Goal: Information Seeking & Learning: Learn about a topic

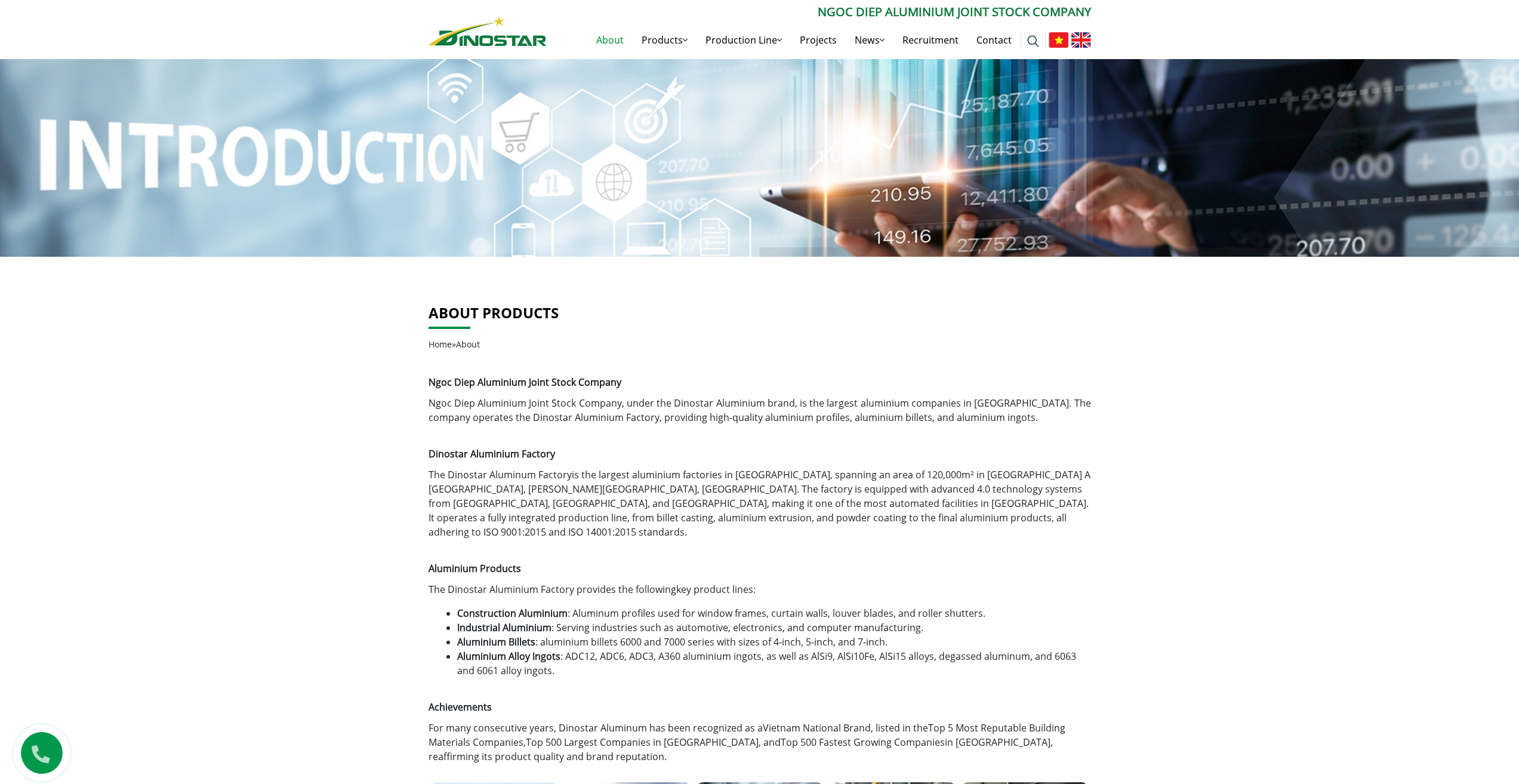
click at [1055, 43] on img at bounding box center [1059, 40] width 20 height 16
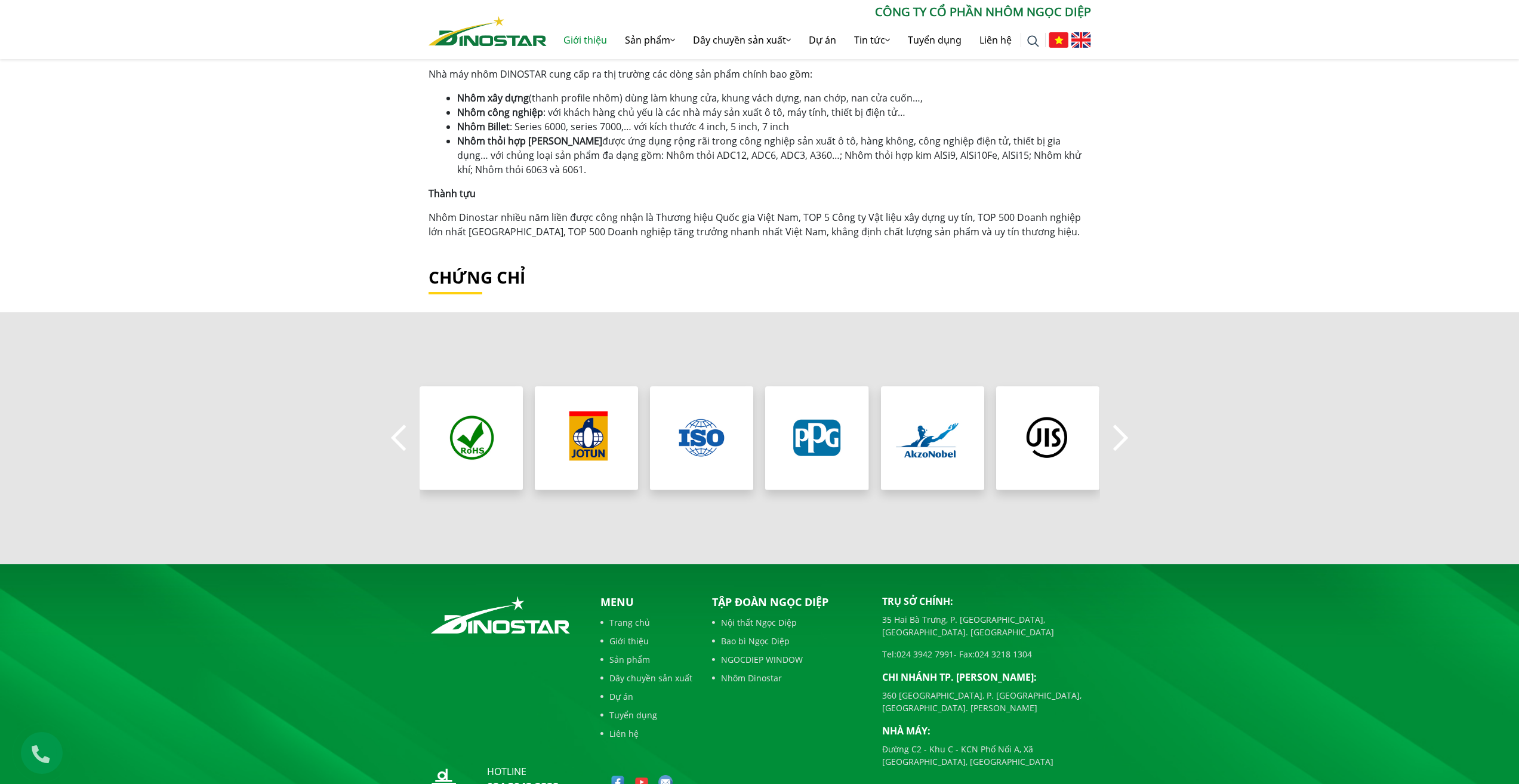
scroll to position [893, 0]
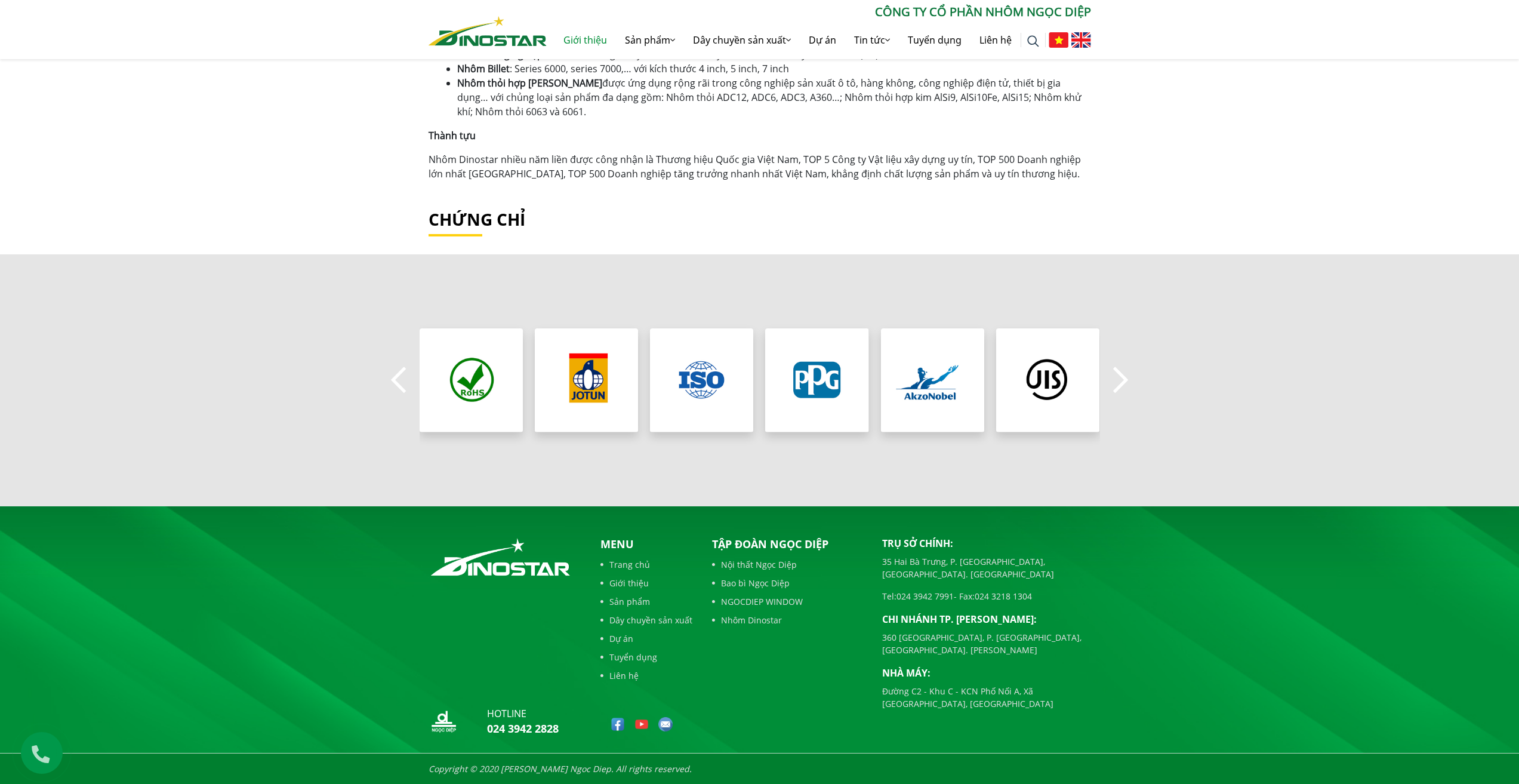
click at [1120, 377] on button "Next" at bounding box center [1121, 380] width 24 height 42
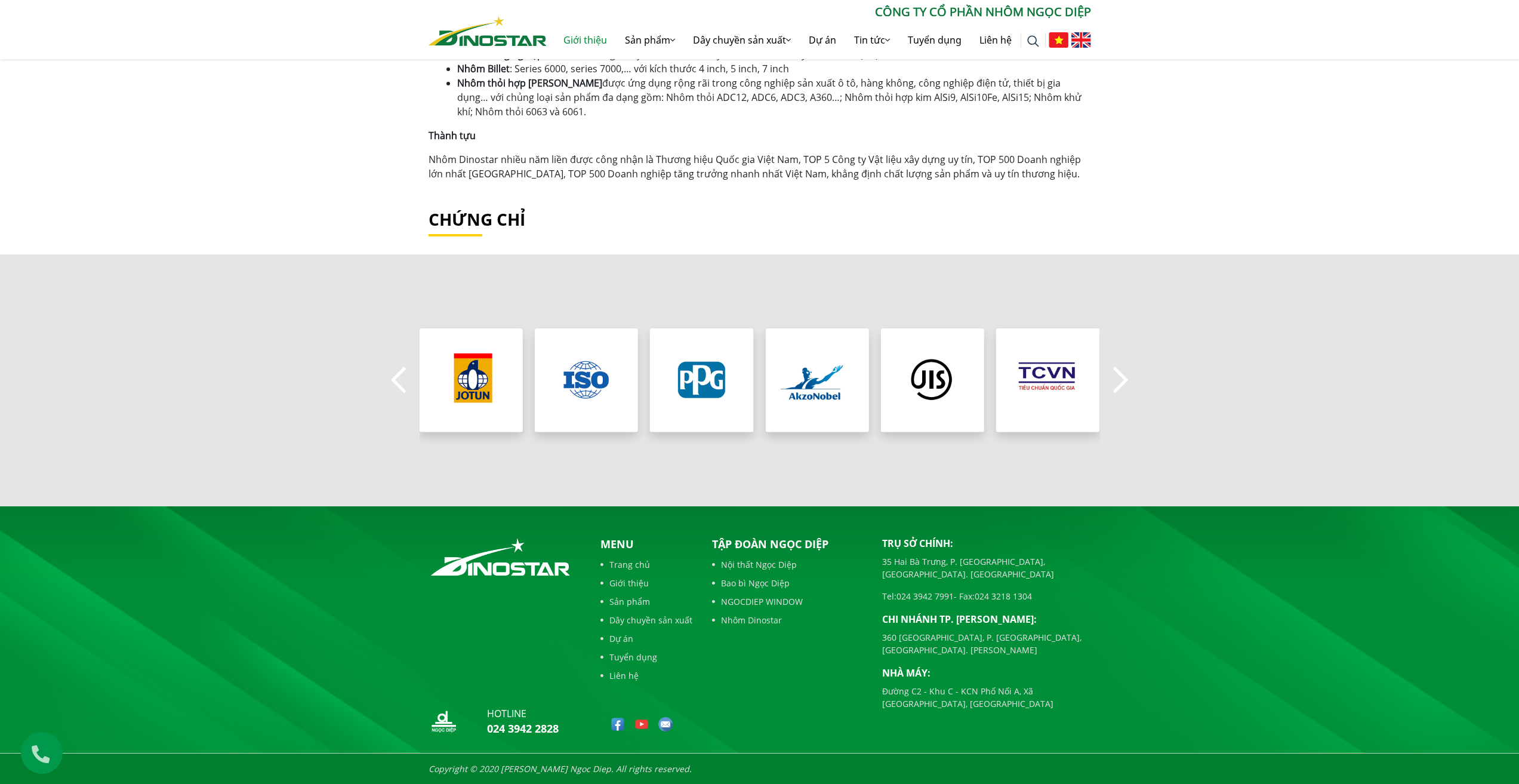
click at [1120, 377] on button "Next" at bounding box center [1121, 380] width 24 height 42
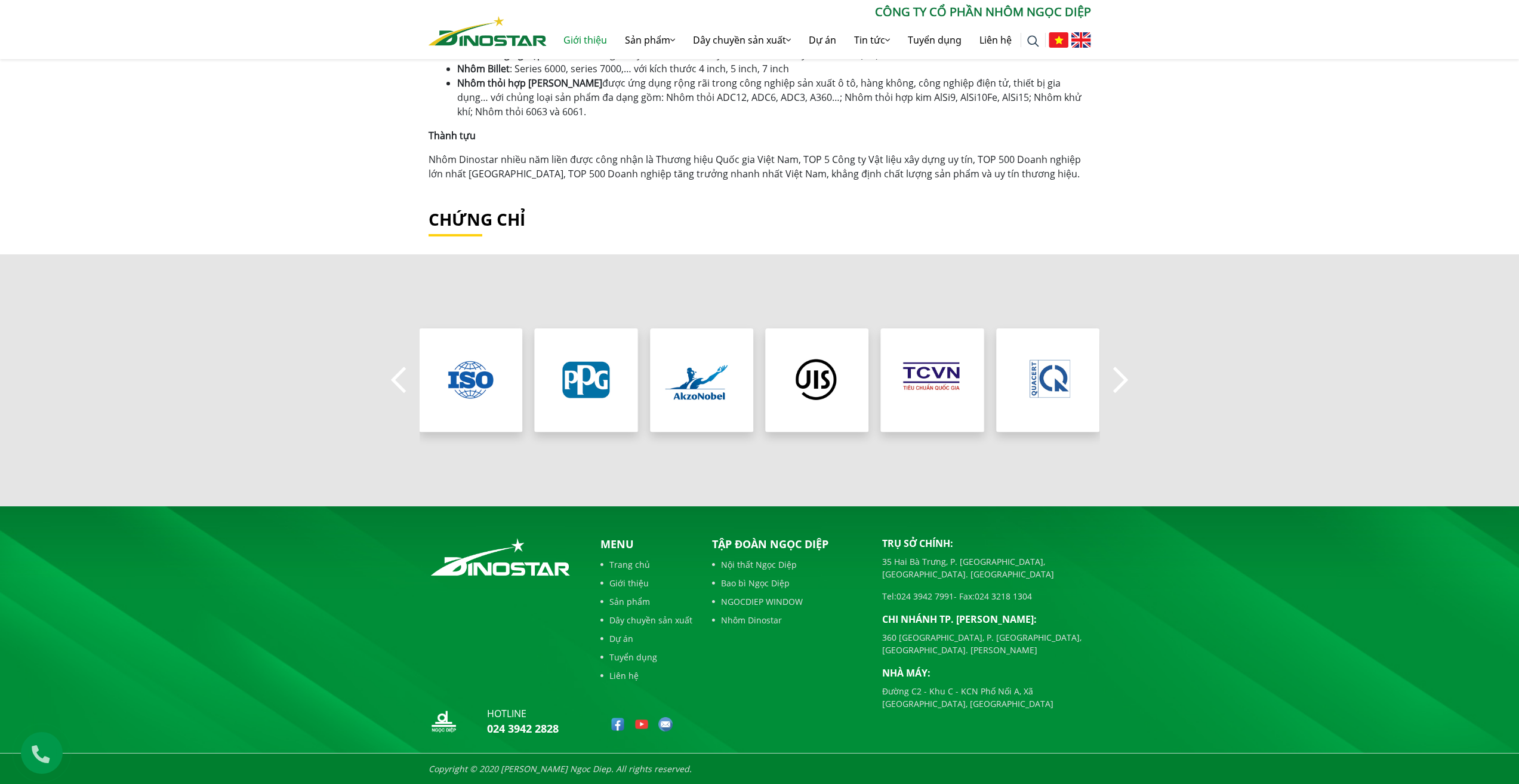
click at [1120, 377] on button "Next" at bounding box center [1121, 380] width 24 height 42
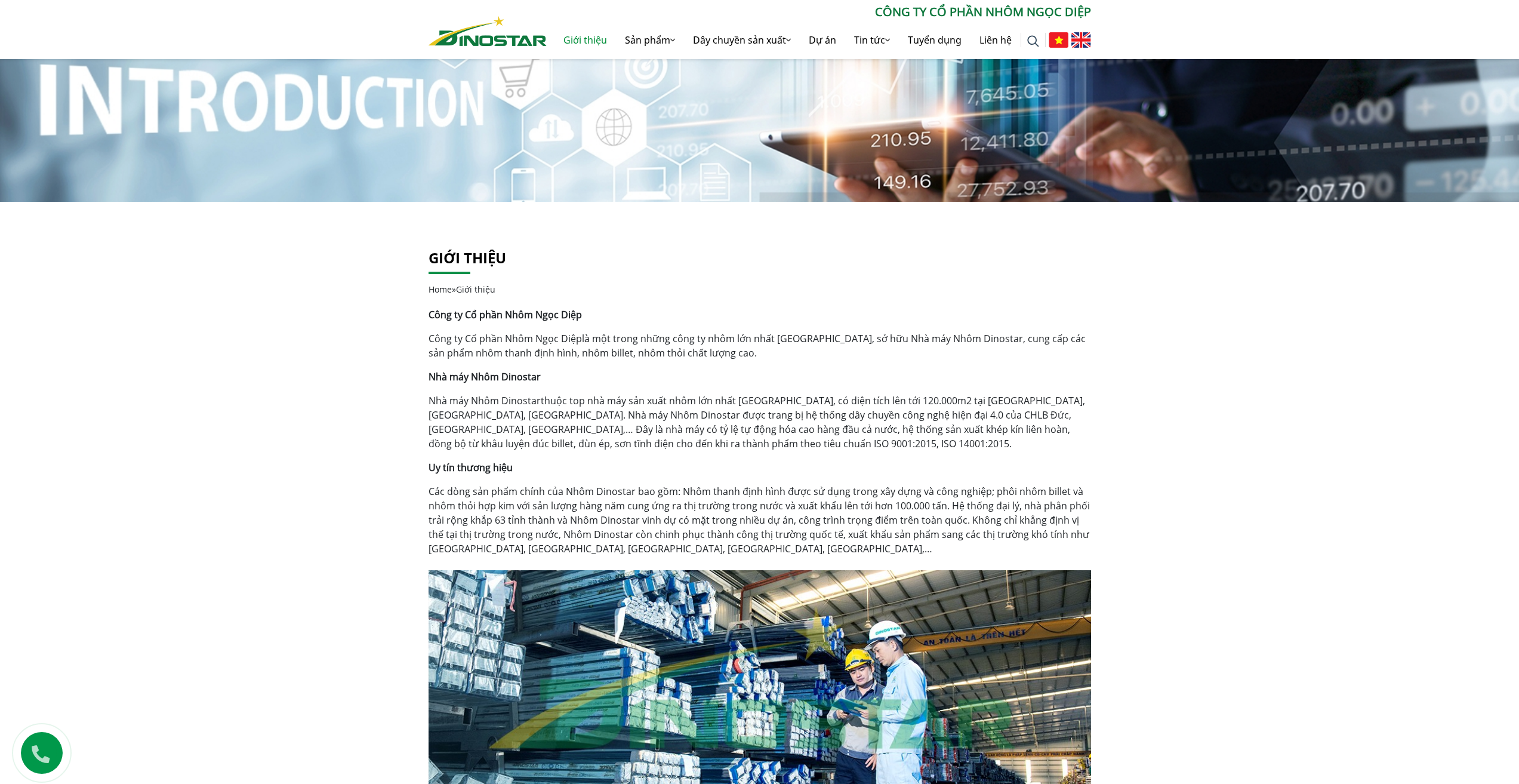
scroll to position [0, 0]
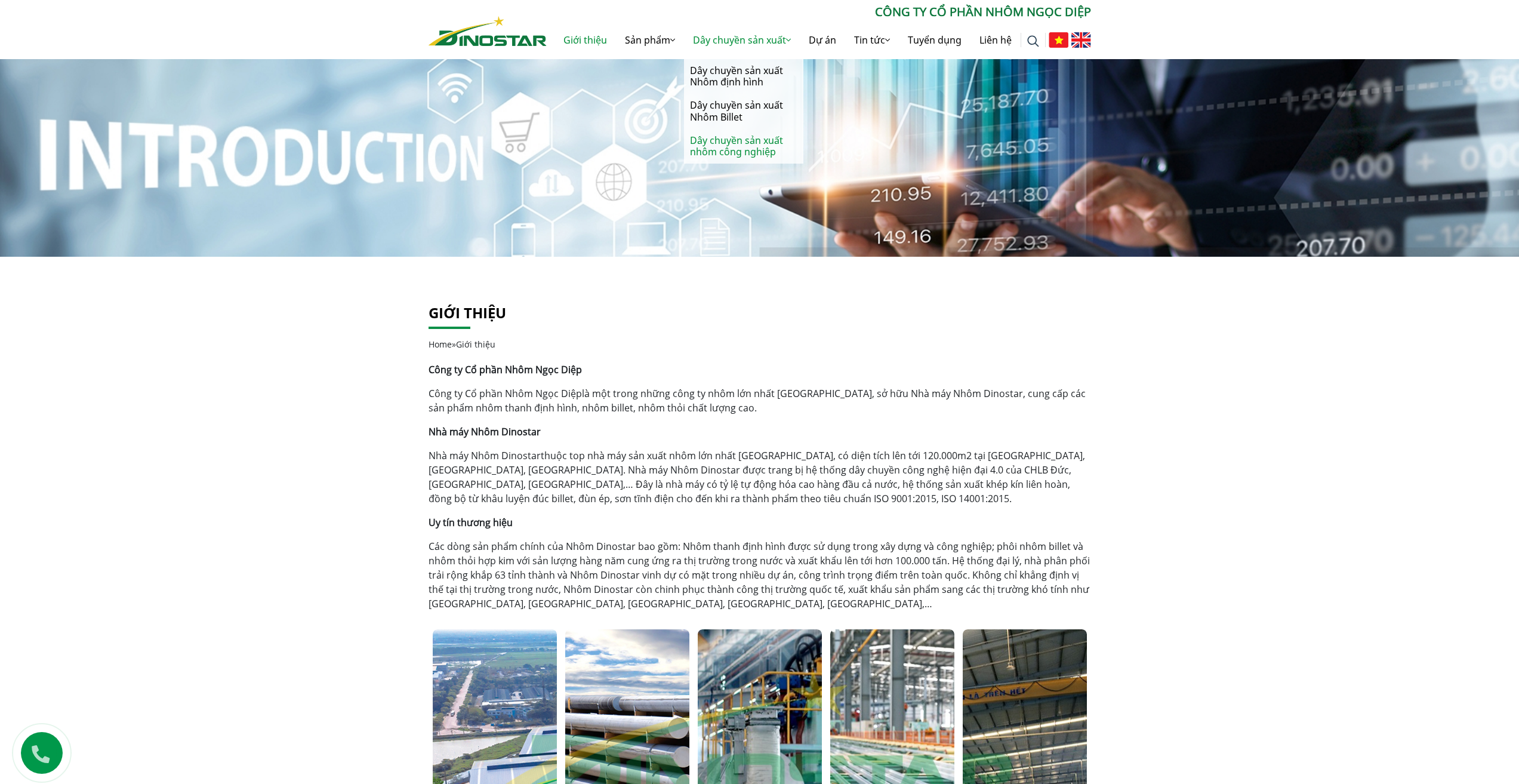
click at [725, 137] on link "Dây chuyền sản xuất nhôm công nghiệp" at bounding box center [743, 147] width 119 height 35
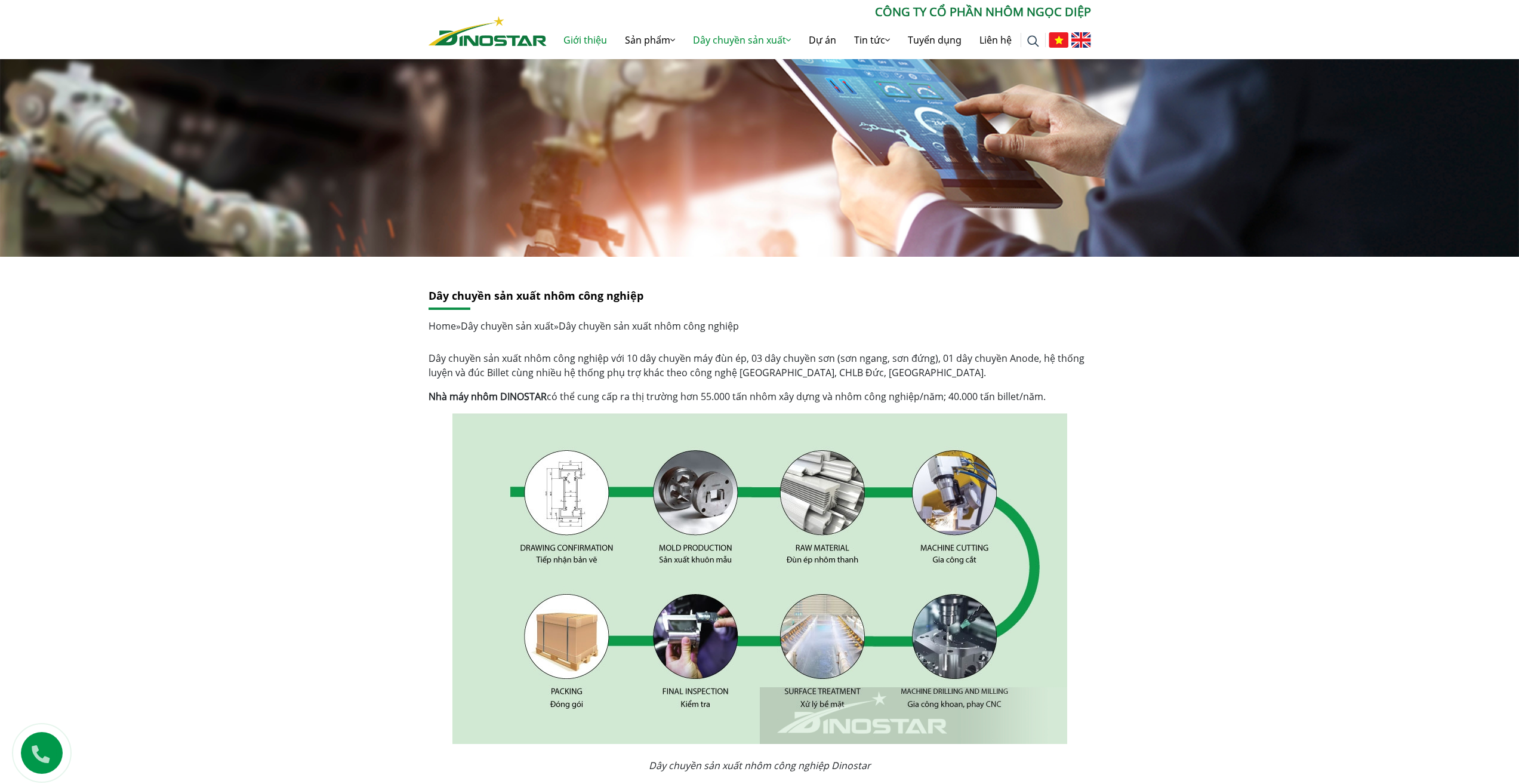
click at [568, 38] on link "Giới thiệu" at bounding box center [586, 40] width 62 height 38
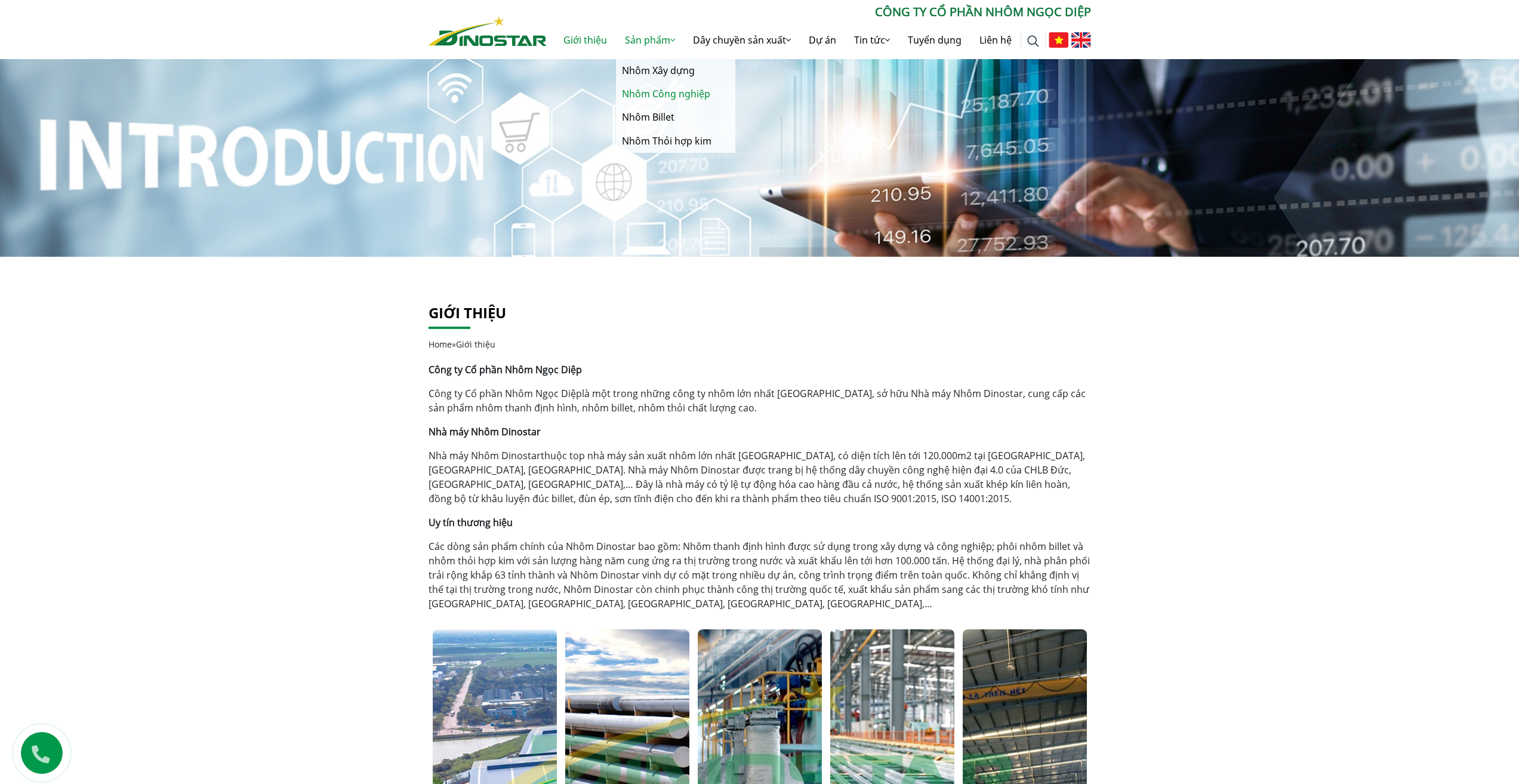
click at [654, 90] on link "Nhôm Công nghiệp" at bounding box center [676, 94] width 119 height 23
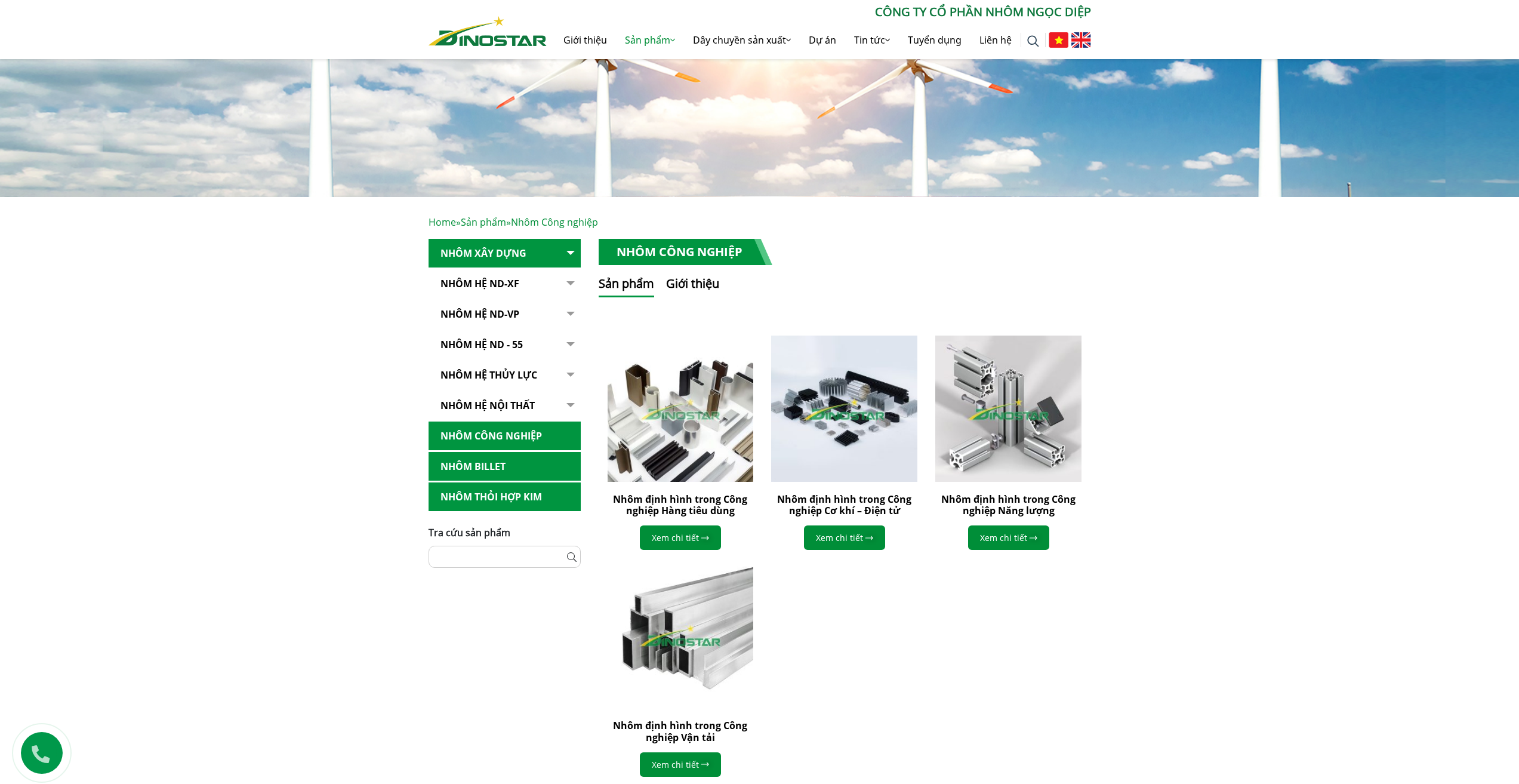
scroll to position [119, 0]
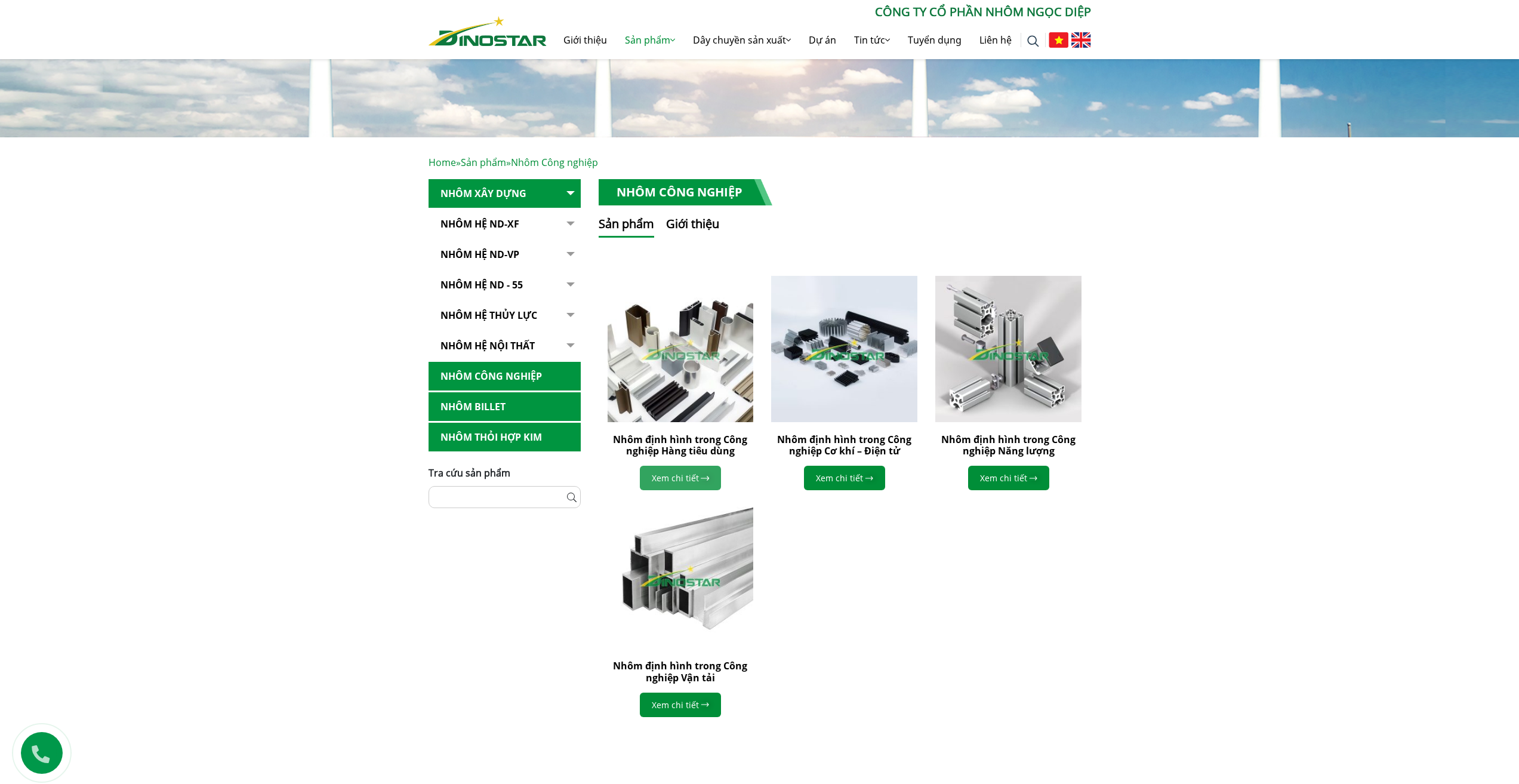
click at [688, 475] on link "Xem chi tiết" at bounding box center [680, 477] width 81 height 24
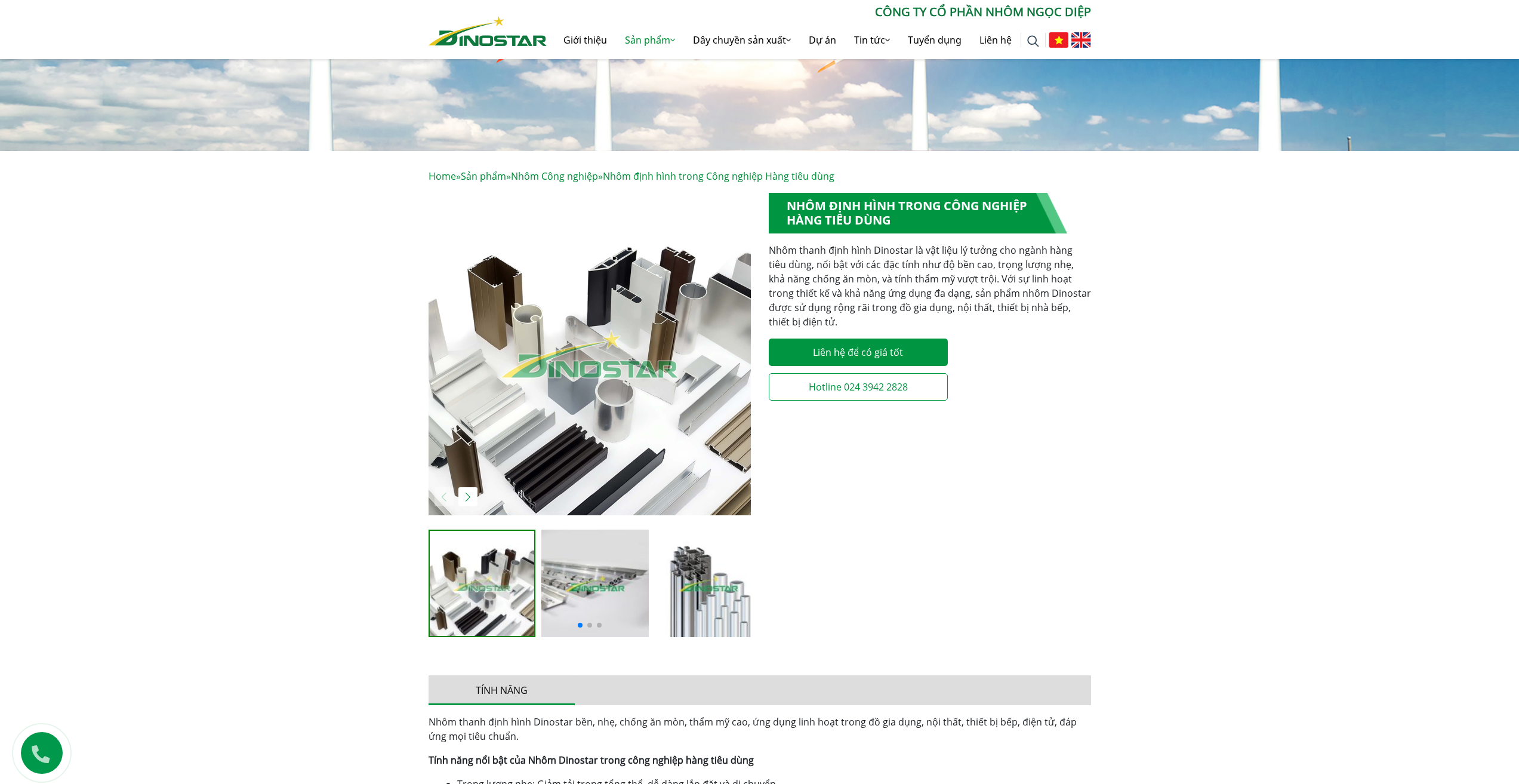
scroll to position [119, 0]
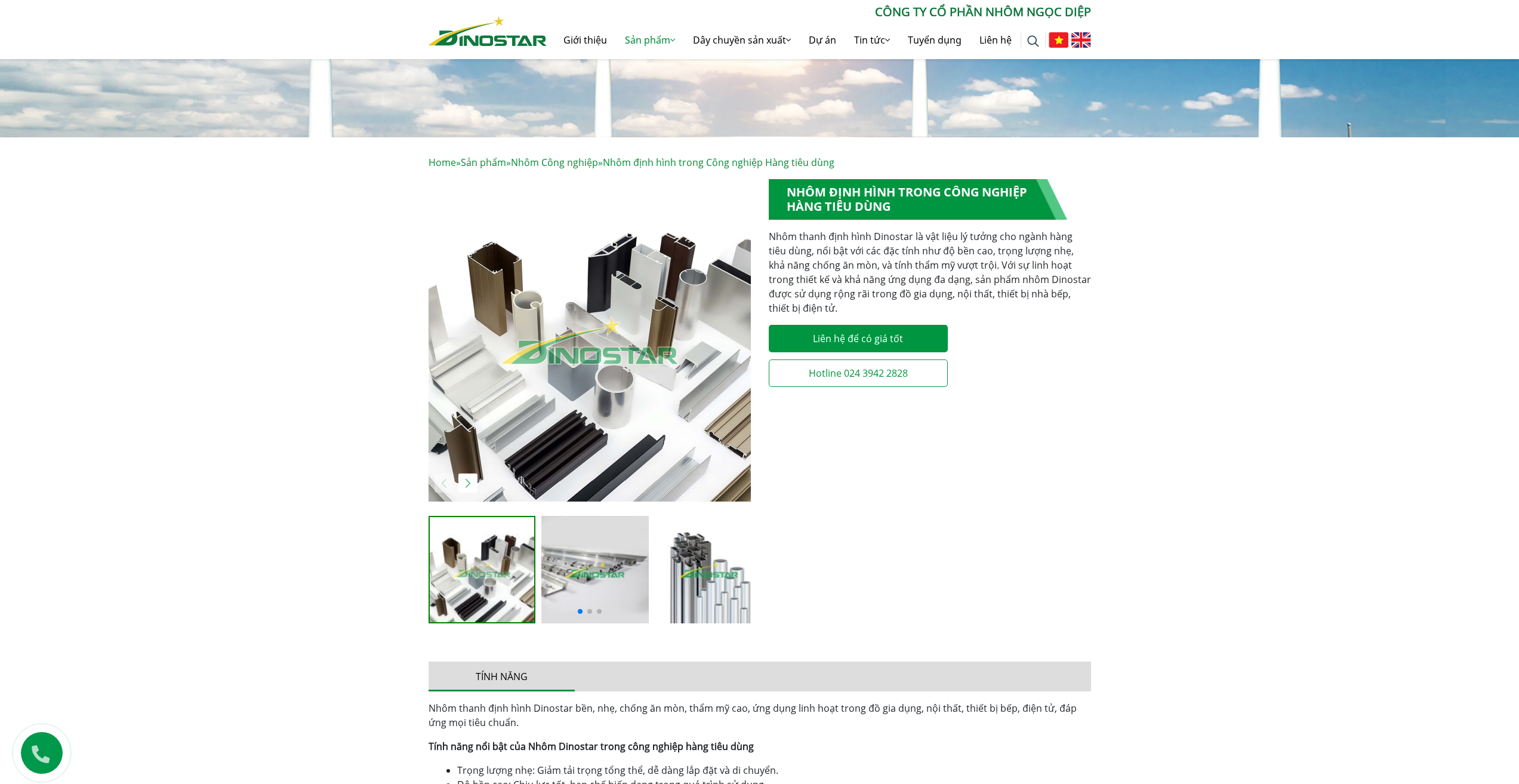
click at [591, 427] on img "1 / 5" at bounding box center [590, 340] width 322 height 322
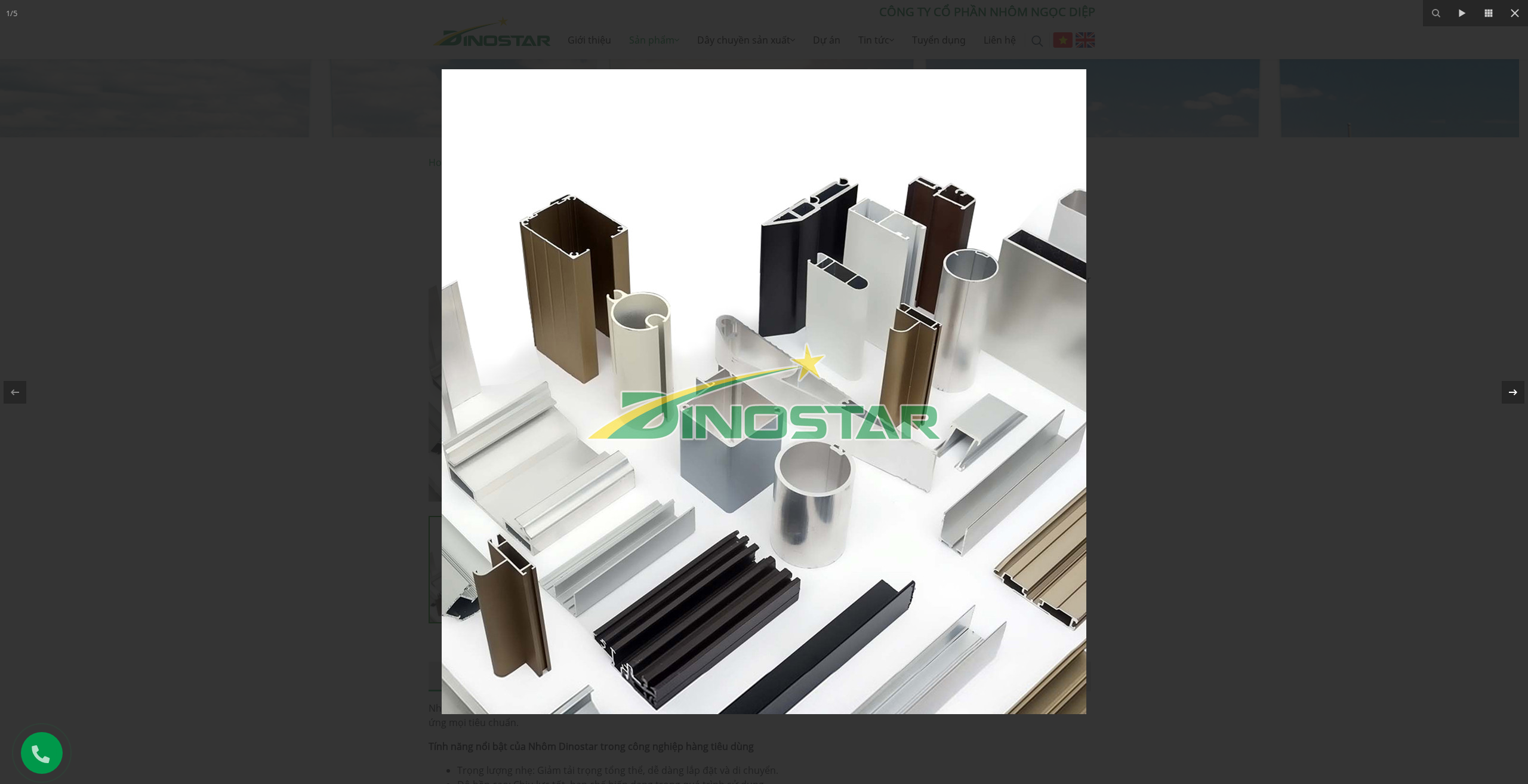
click at [1512, 385] on icon at bounding box center [1513, 392] width 14 height 14
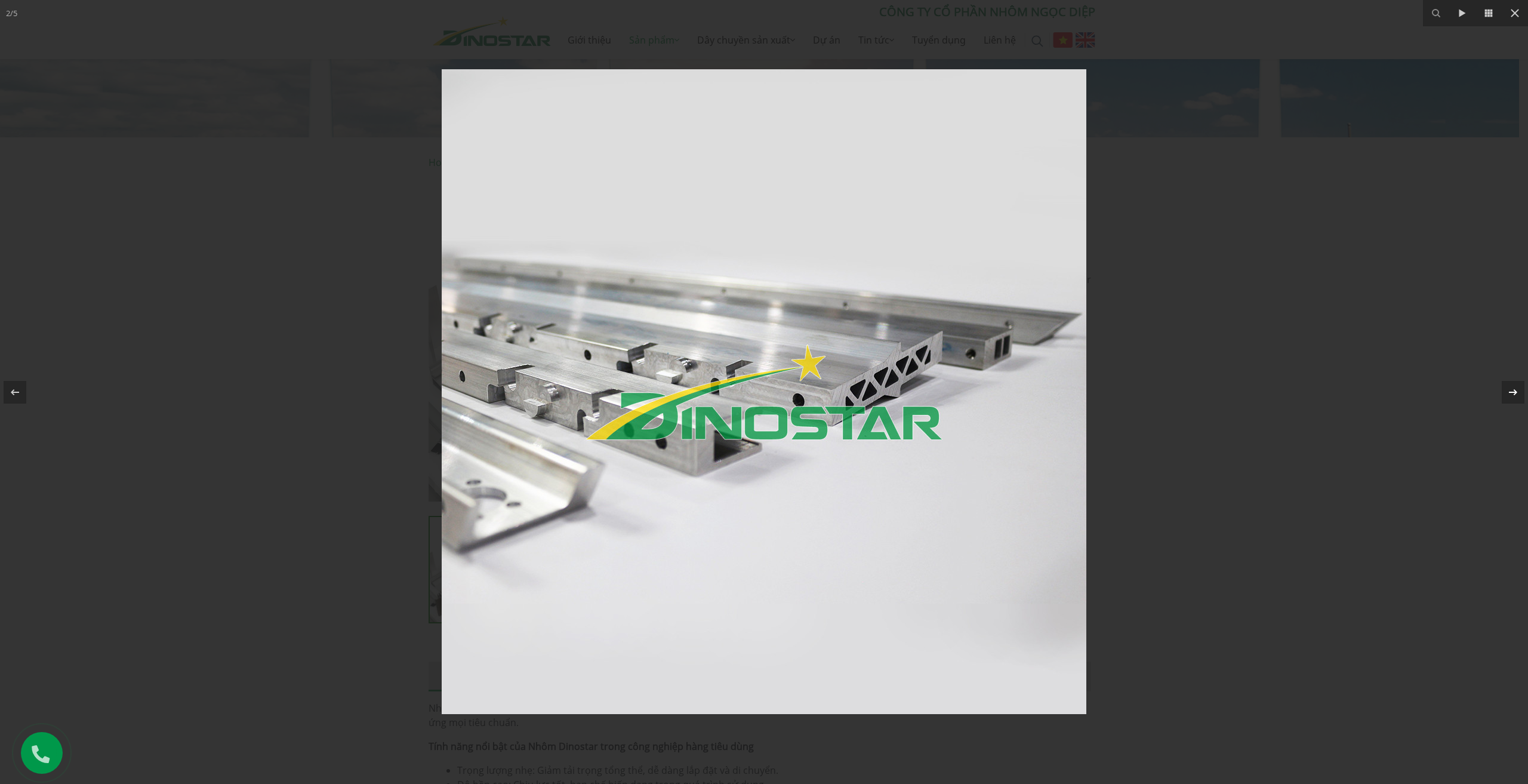
click at [1510, 399] on icon at bounding box center [1513, 392] width 14 height 14
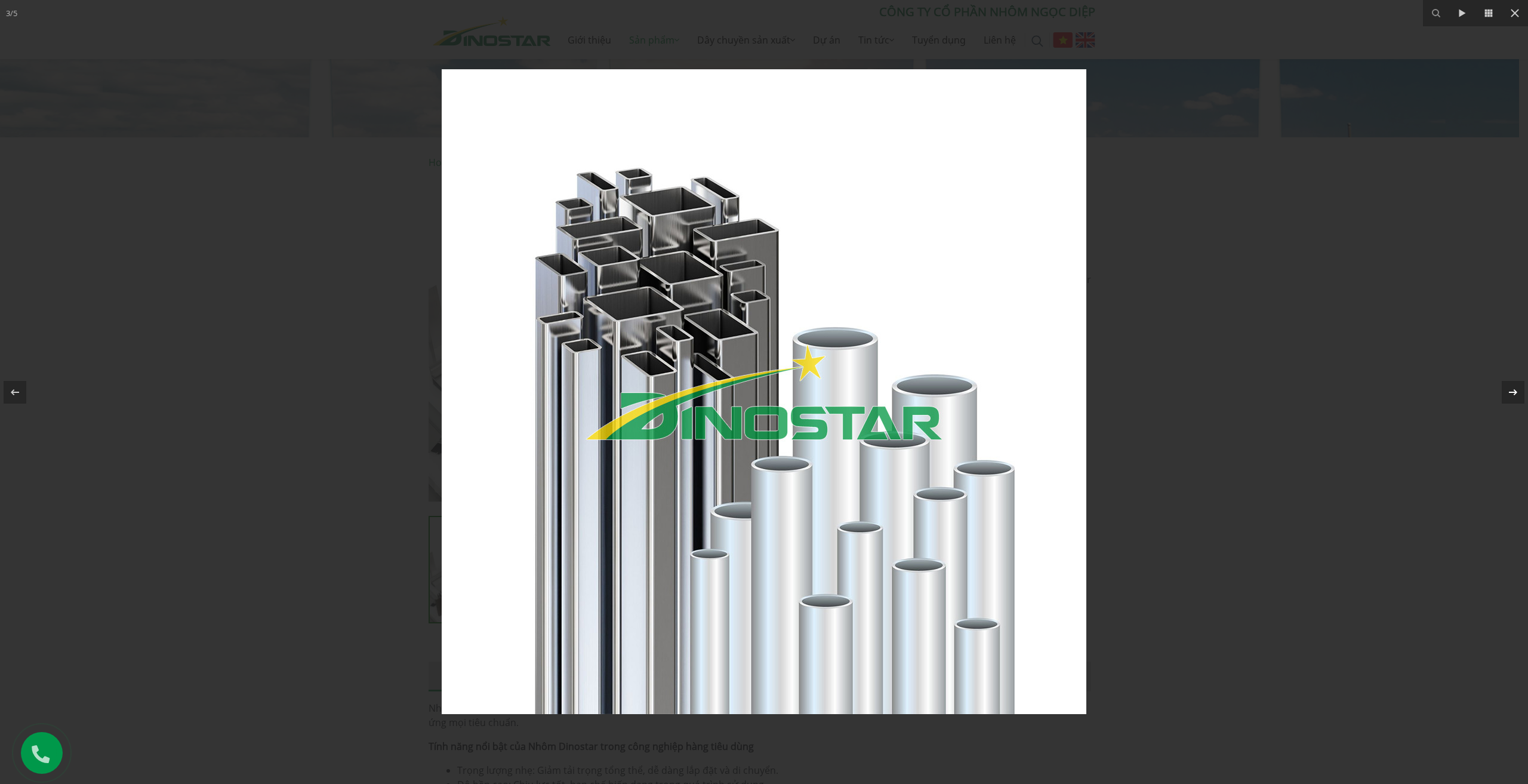
click at [1510, 399] on icon at bounding box center [1513, 392] width 14 height 14
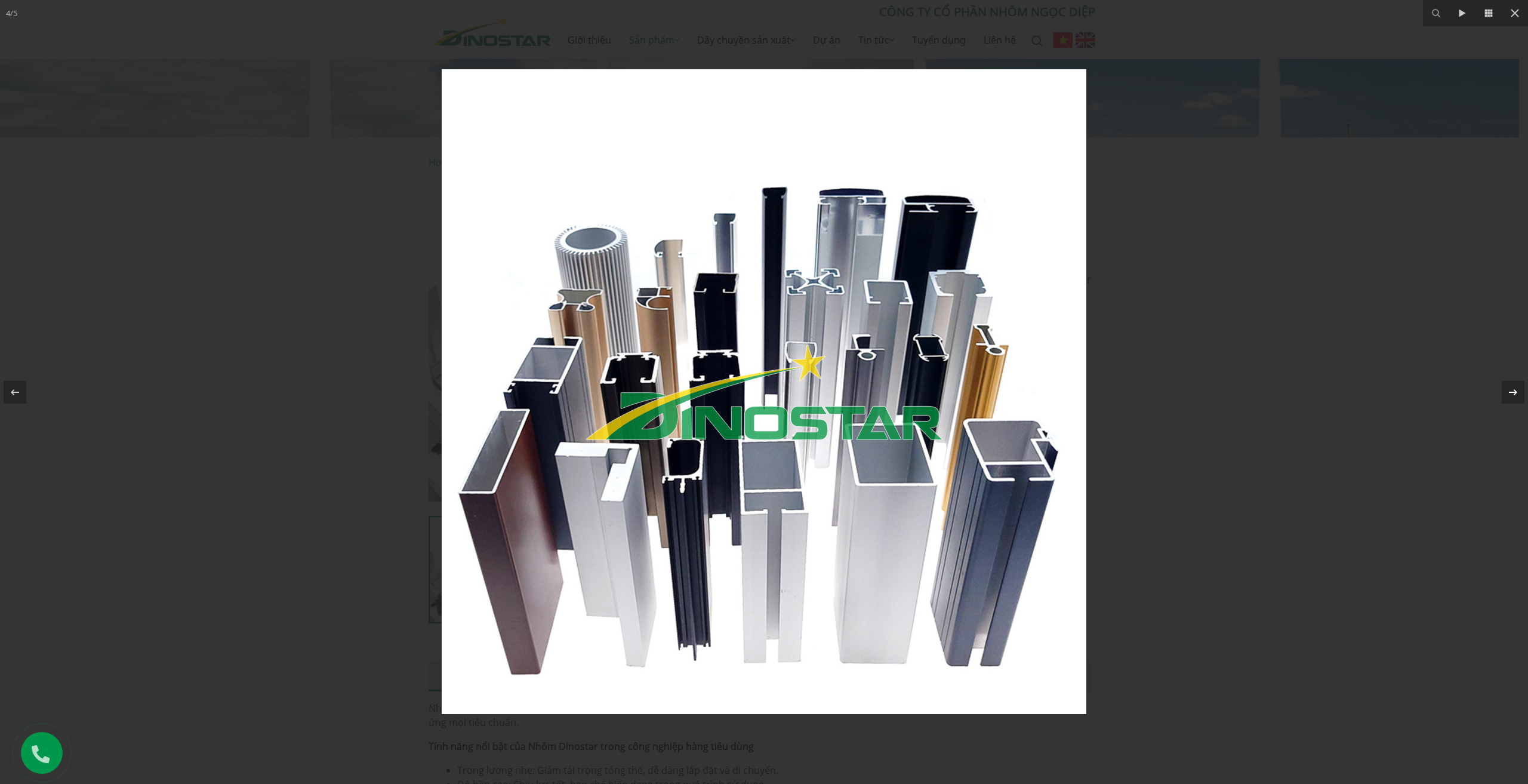
click at [1510, 399] on div "4 / 5" at bounding box center [764, 392] width 1528 height 784
click at [1510, 399] on icon at bounding box center [1513, 392] width 14 height 14
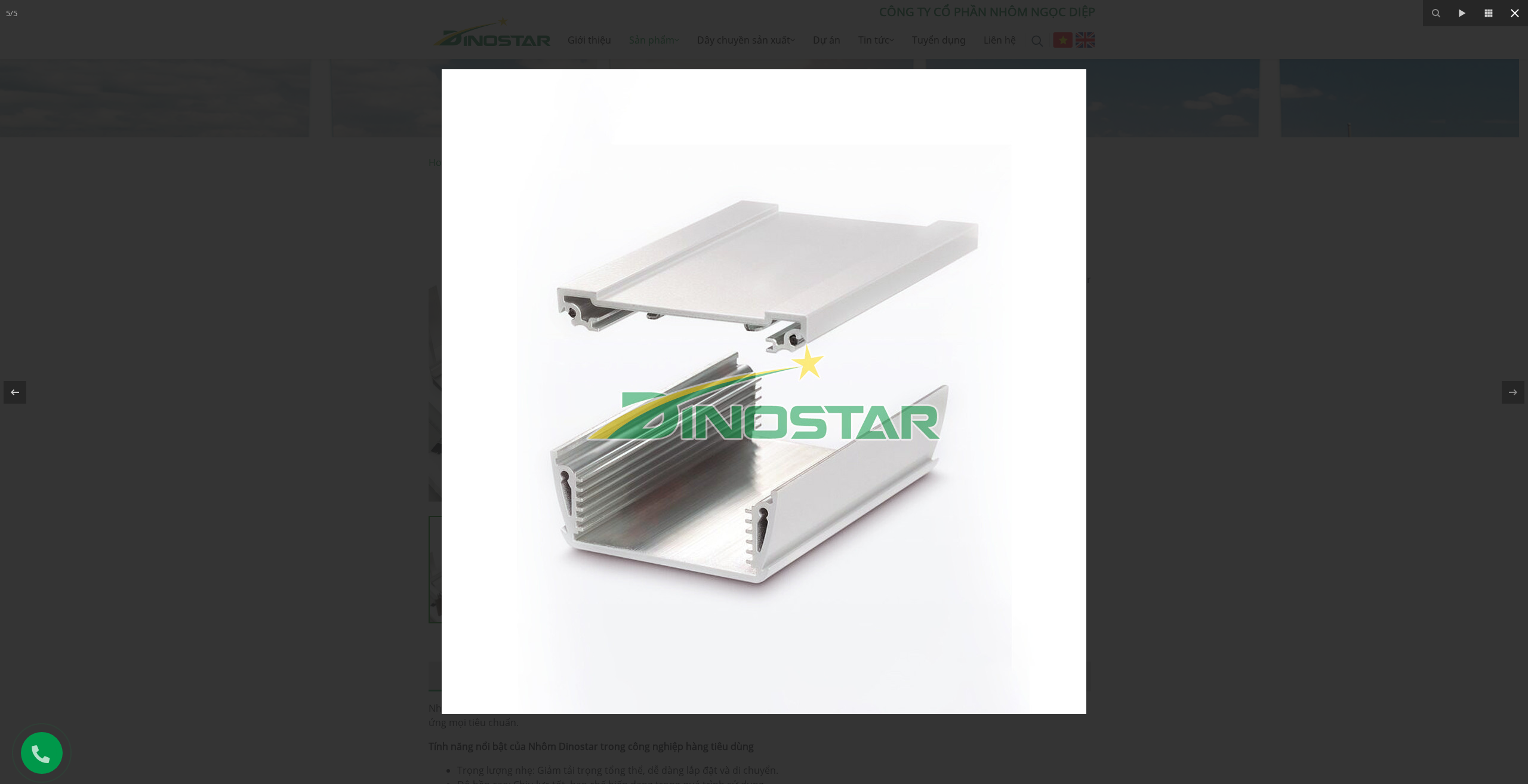
click at [1515, 11] on icon at bounding box center [1515, 13] width 14 height 14
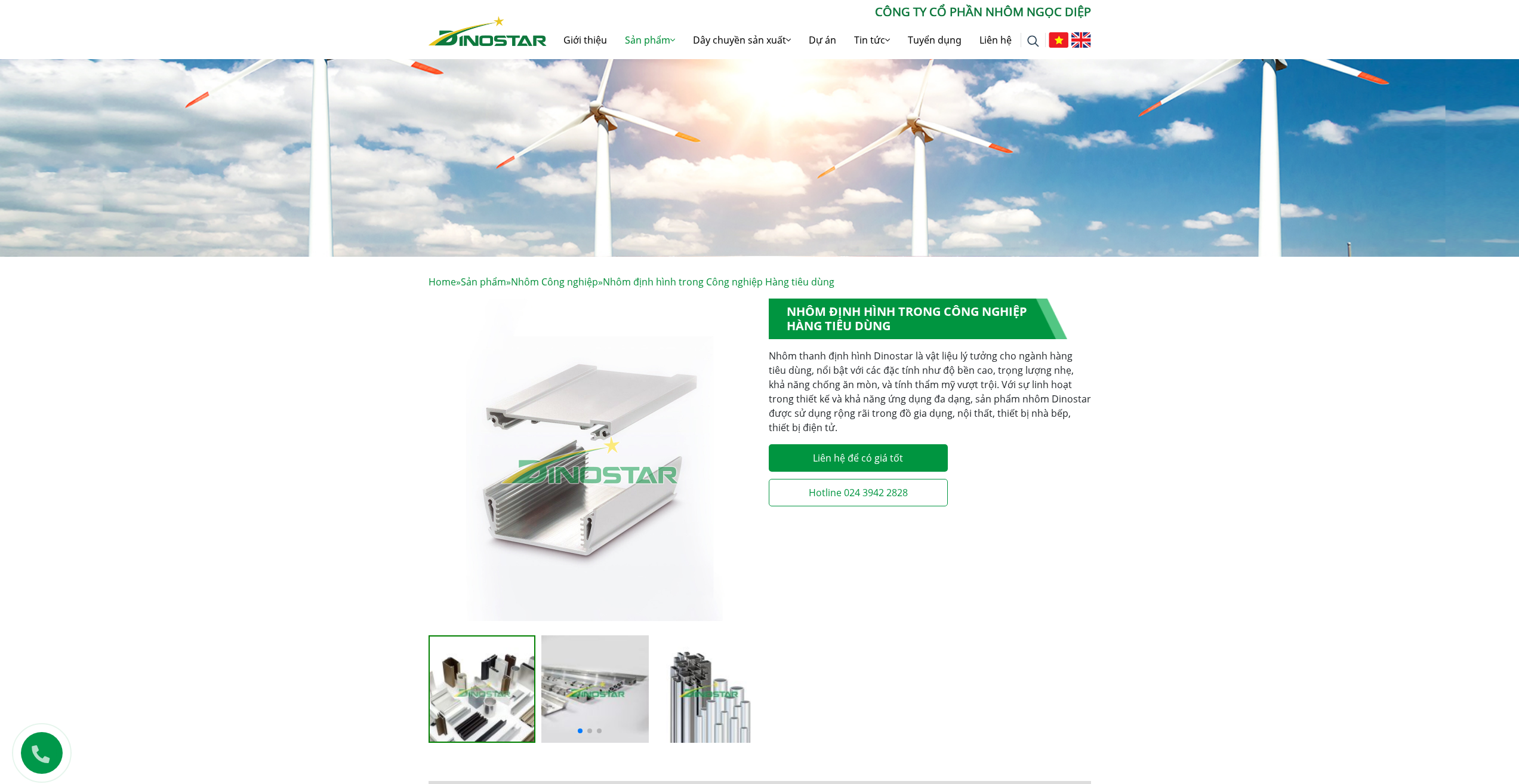
click at [483, 37] on img at bounding box center [488, 31] width 118 height 30
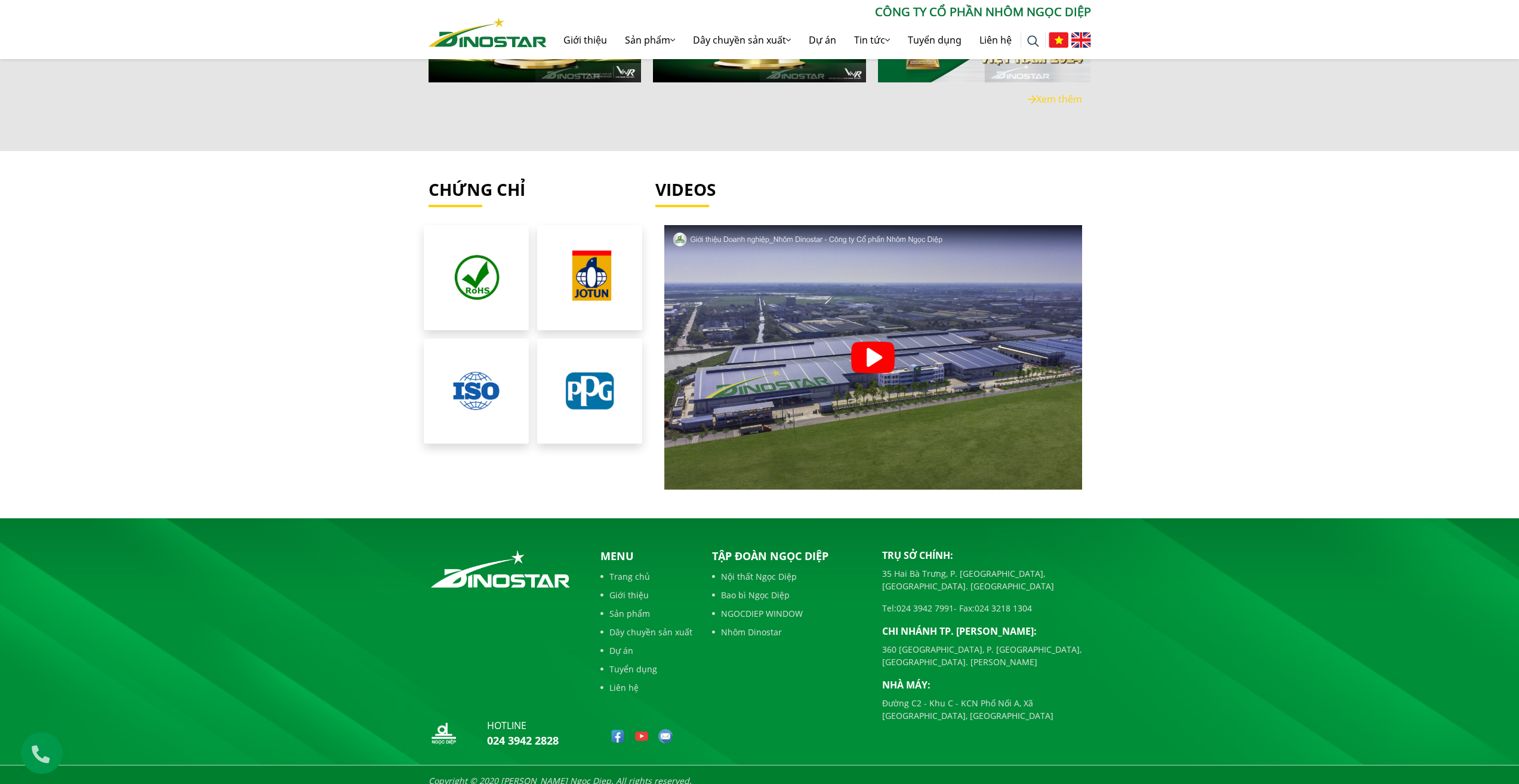
scroll to position [2641, 0]
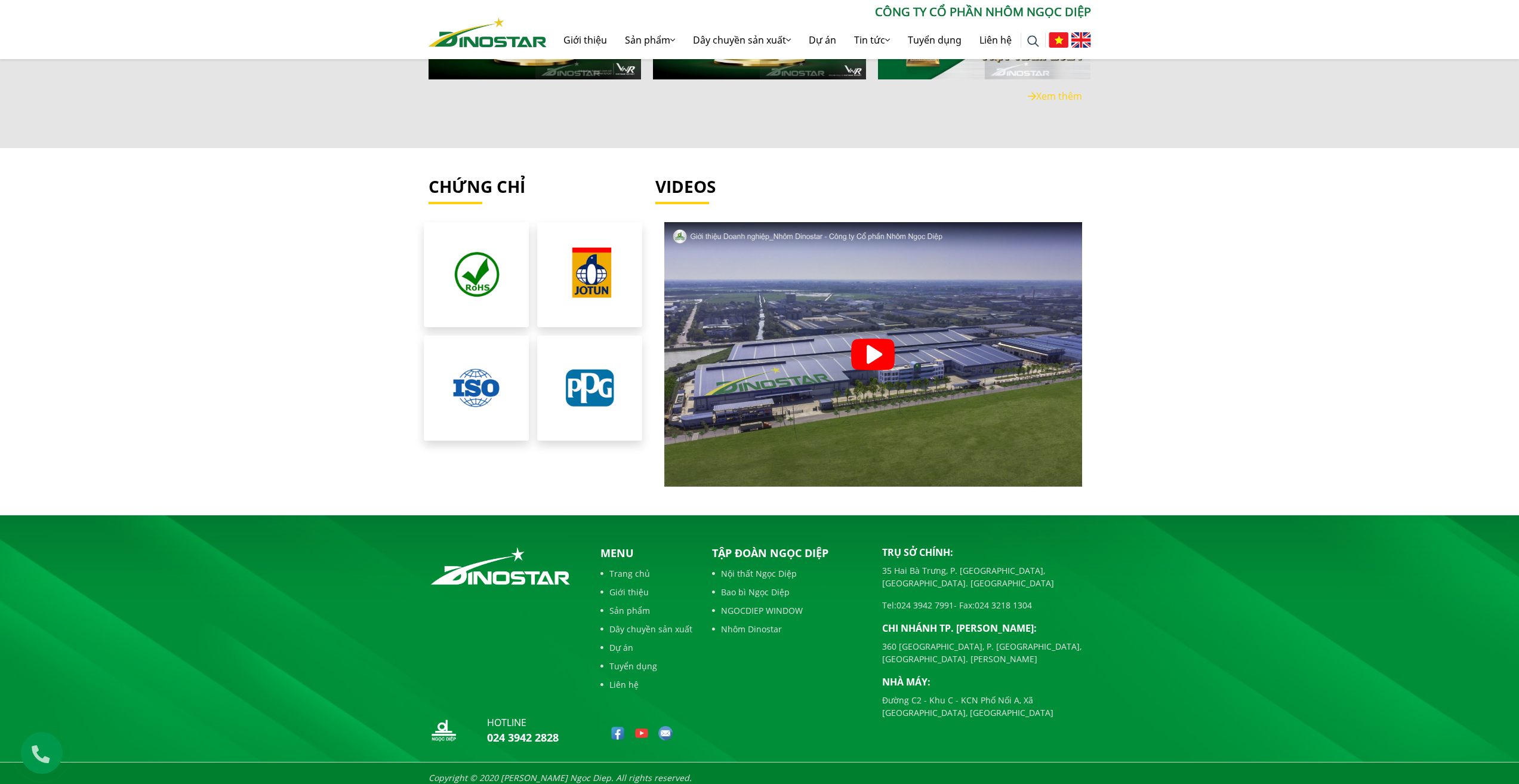
click at [883, 344] on img at bounding box center [873, 354] width 43 height 32
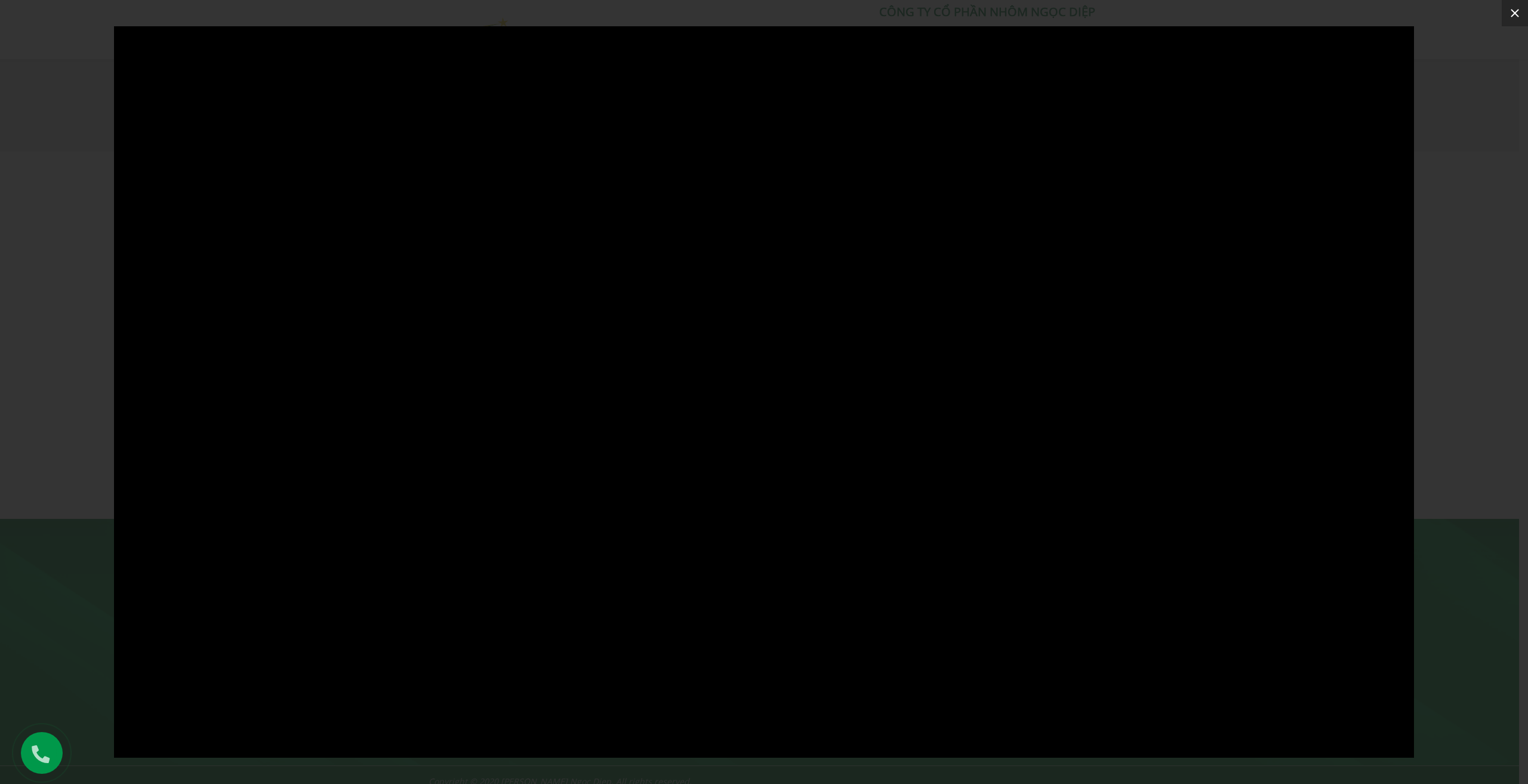
click at [1515, 13] on icon at bounding box center [1515, 13] width 8 height 8
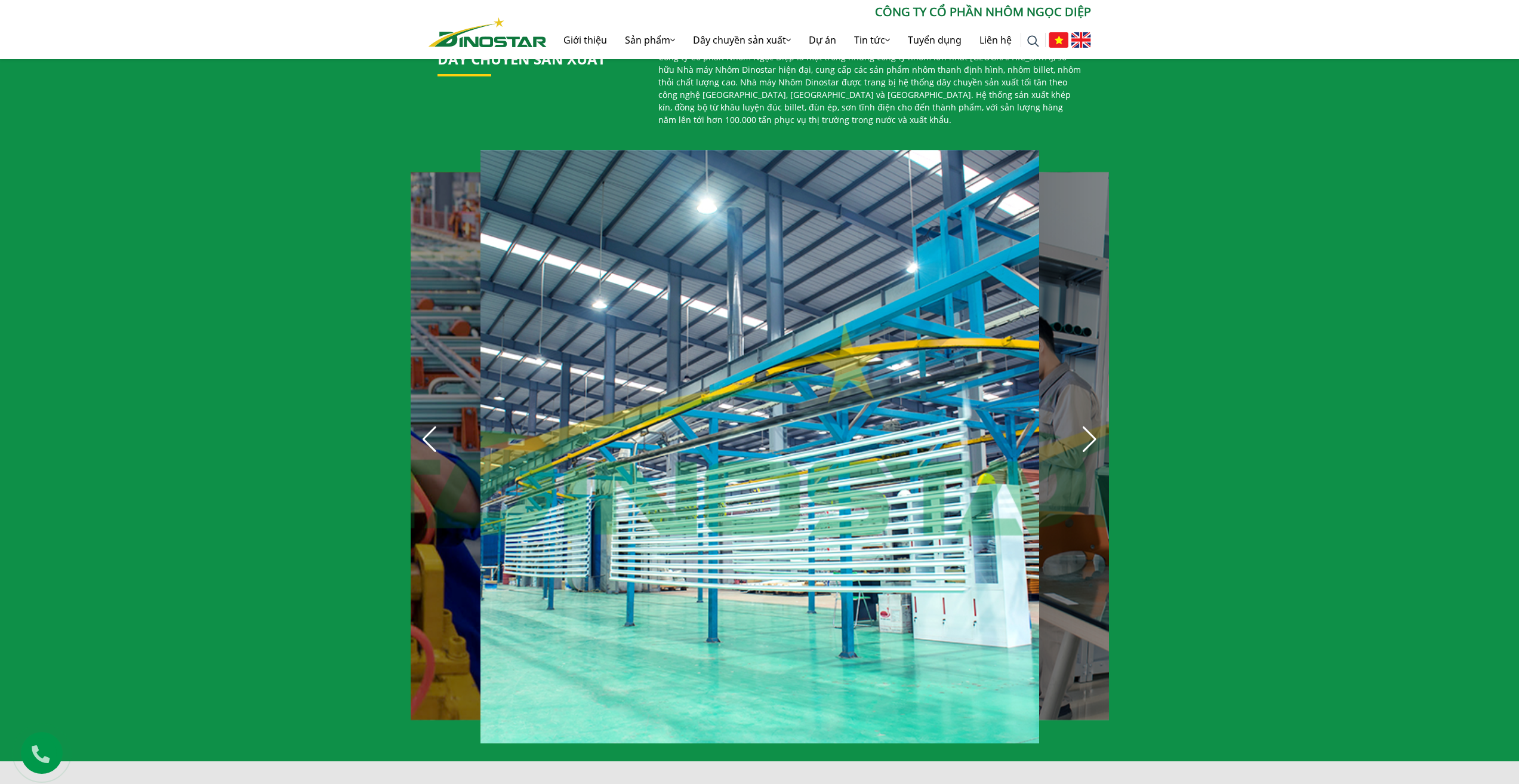
scroll to position [731, 0]
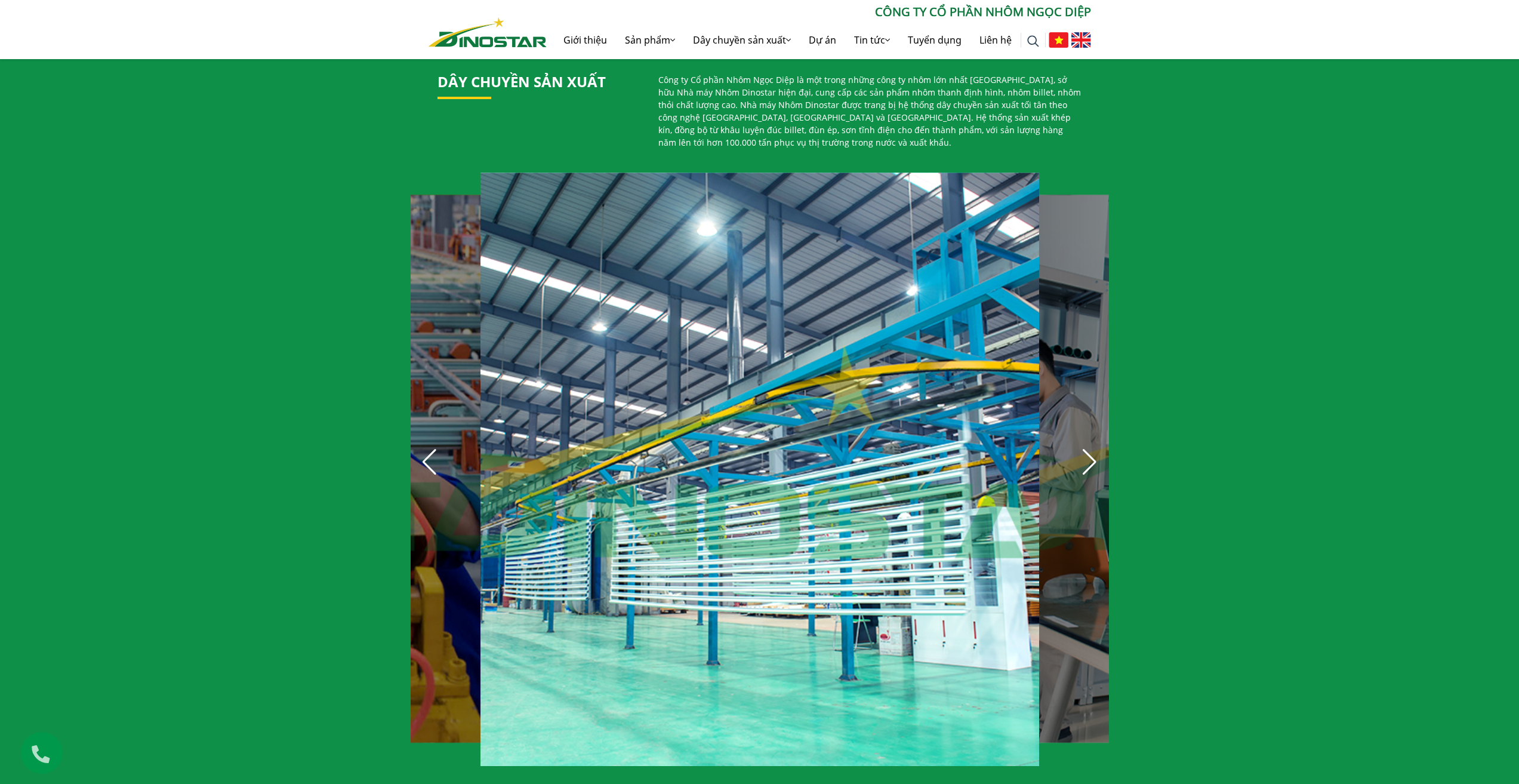
click at [1093, 459] on div "Next slide" at bounding box center [1089, 461] width 26 height 26
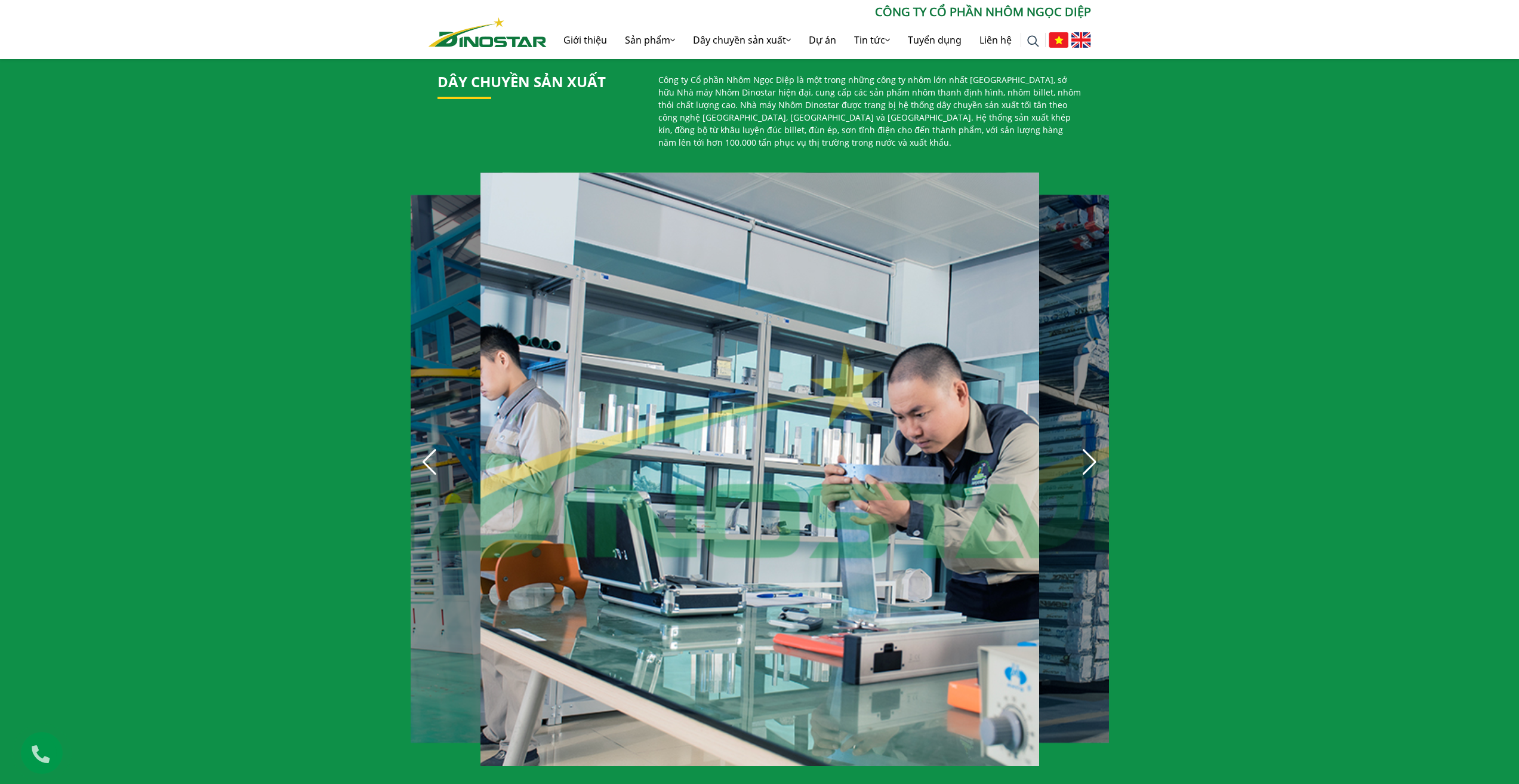
click at [1093, 459] on div "Next slide" at bounding box center [1089, 461] width 26 height 26
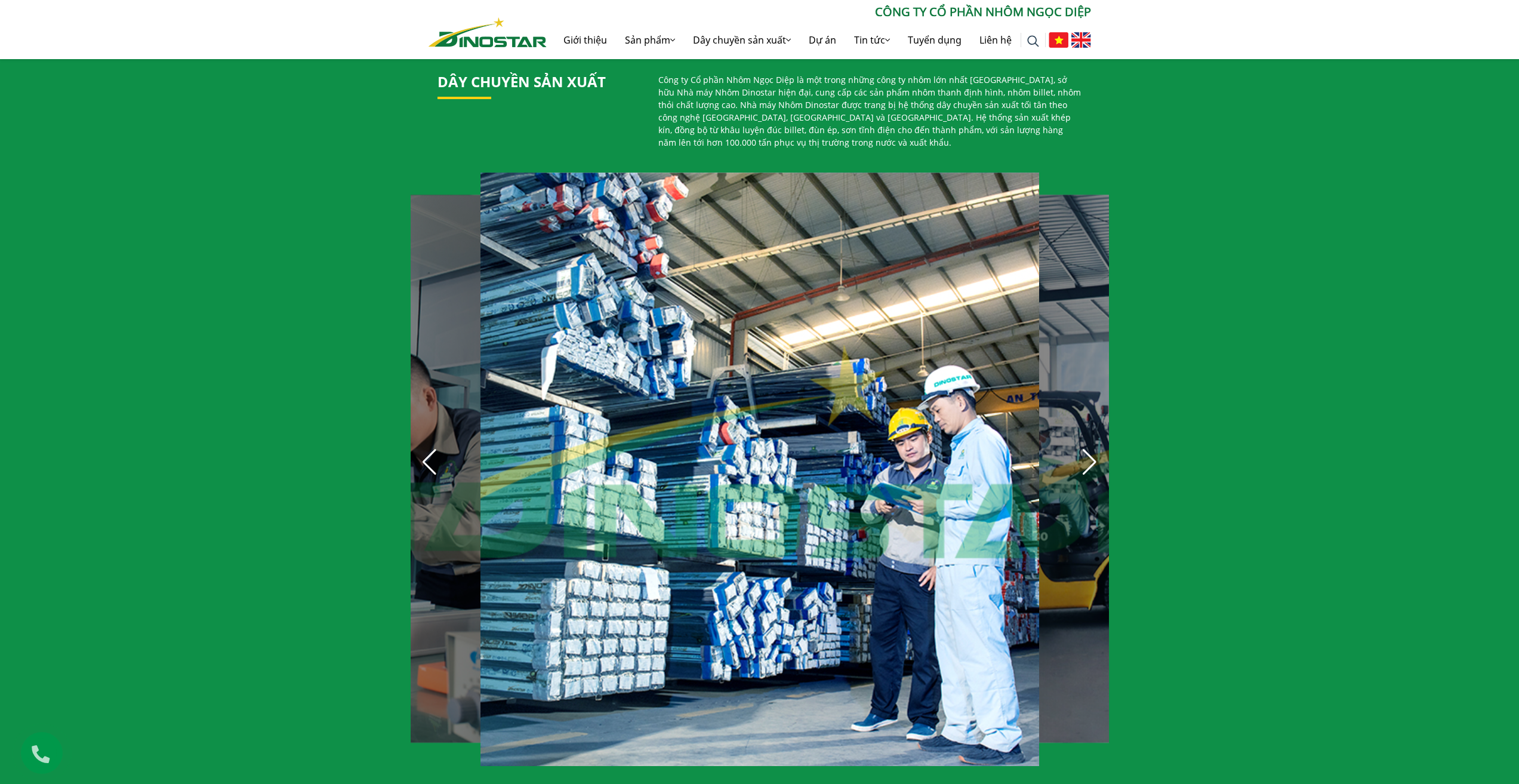
click at [1092, 459] on div "Next slide" at bounding box center [1089, 461] width 26 height 26
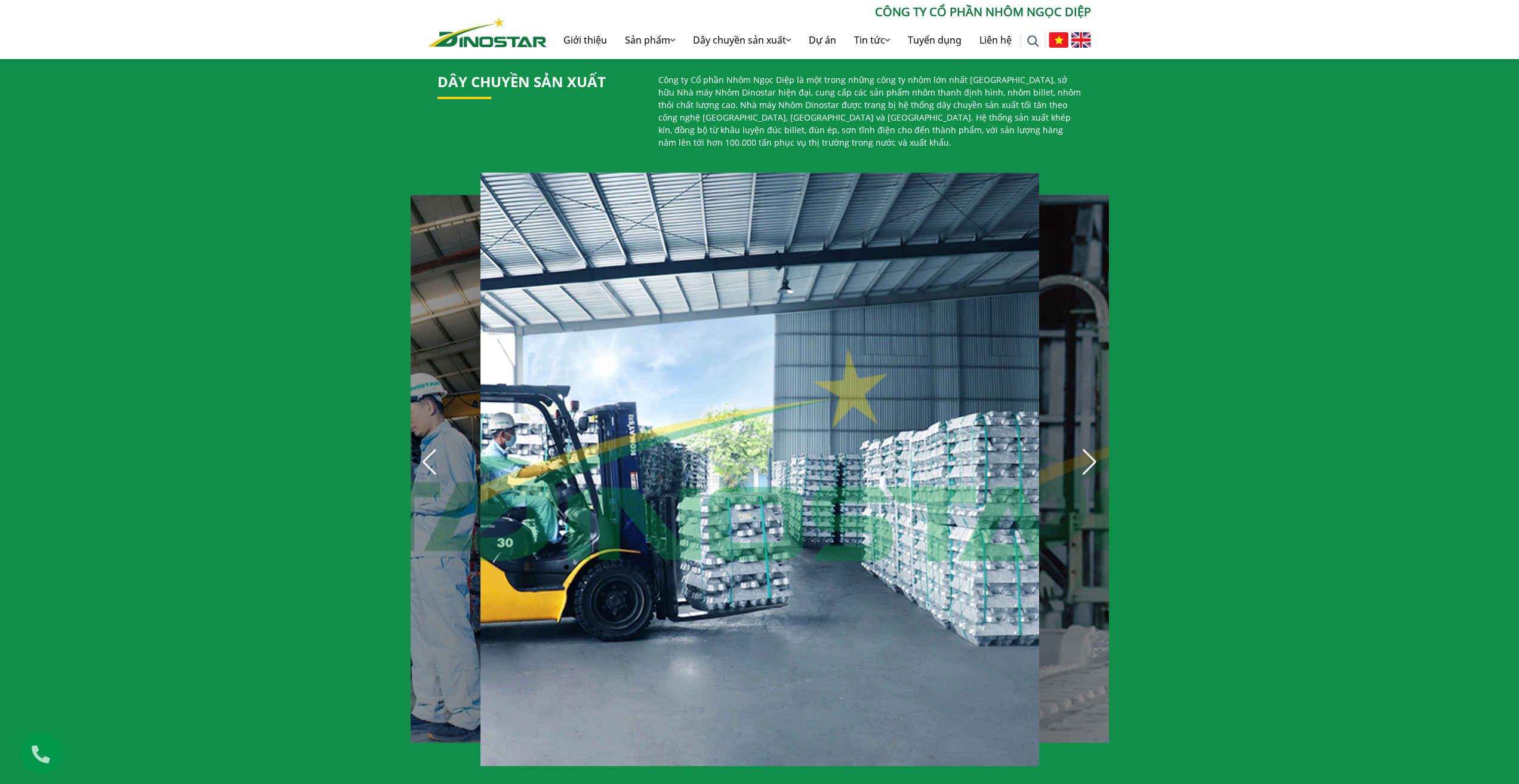
click at [1092, 459] on div "Next slide" at bounding box center [1089, 461] width 26 height 26
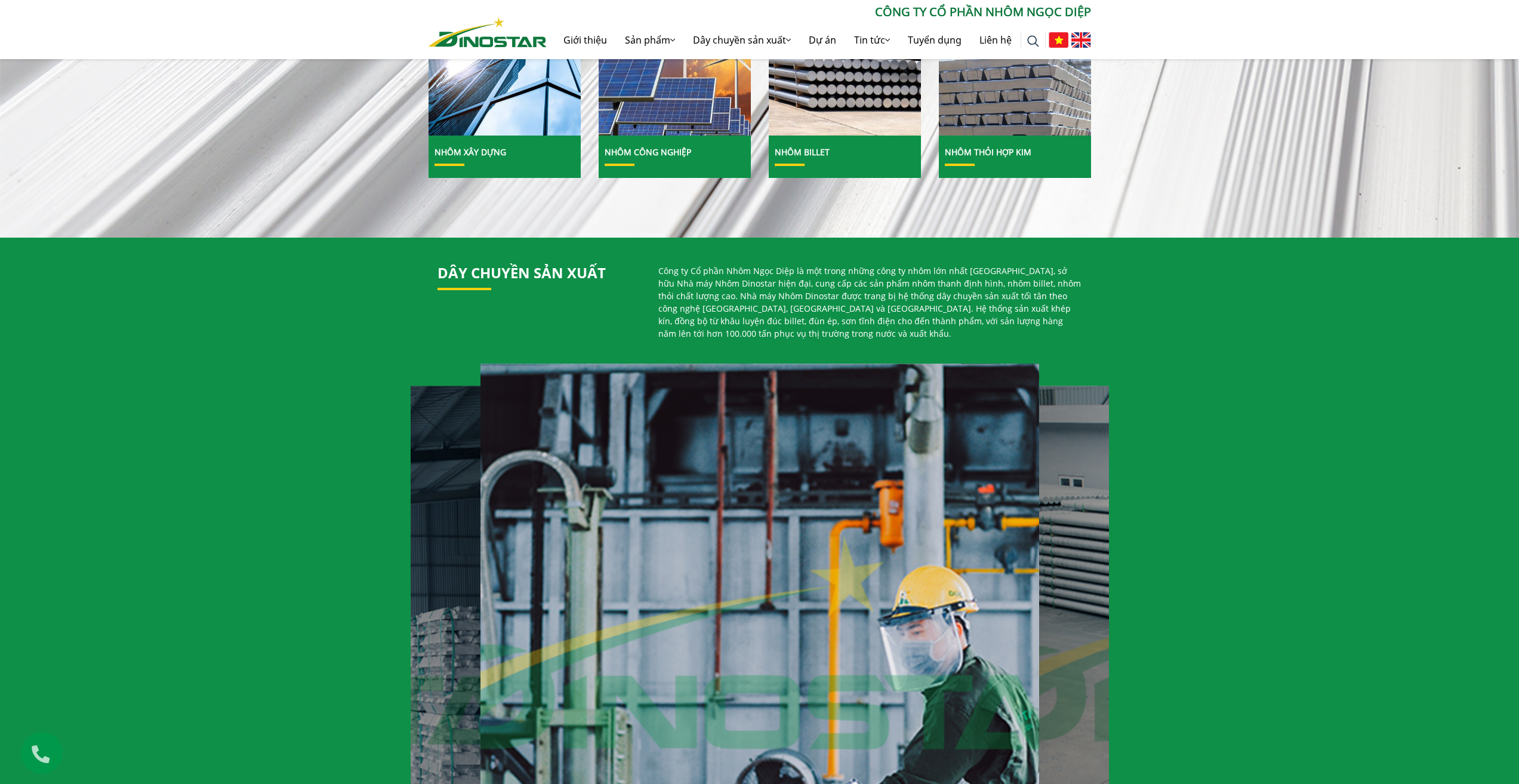
scroll to position [492, 0]
